Goal: Navigation & Orientation: Find specific page/section

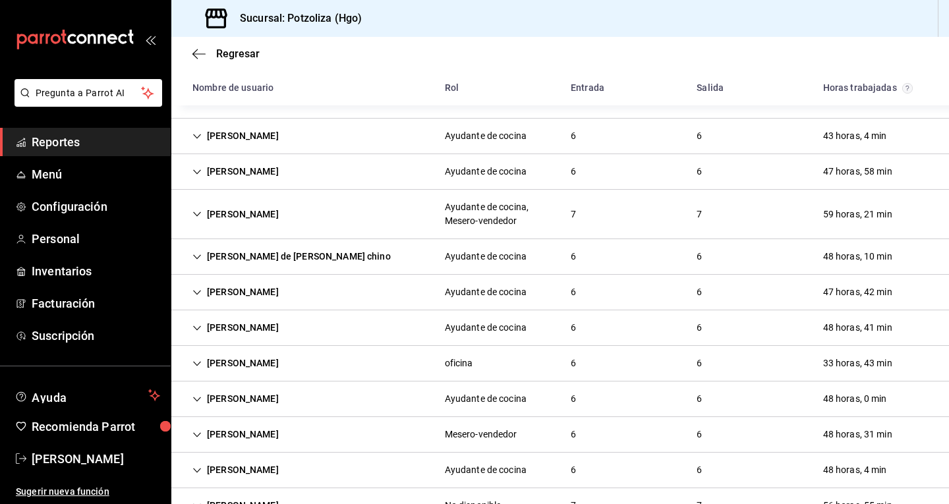
scroll to position [345, 0]
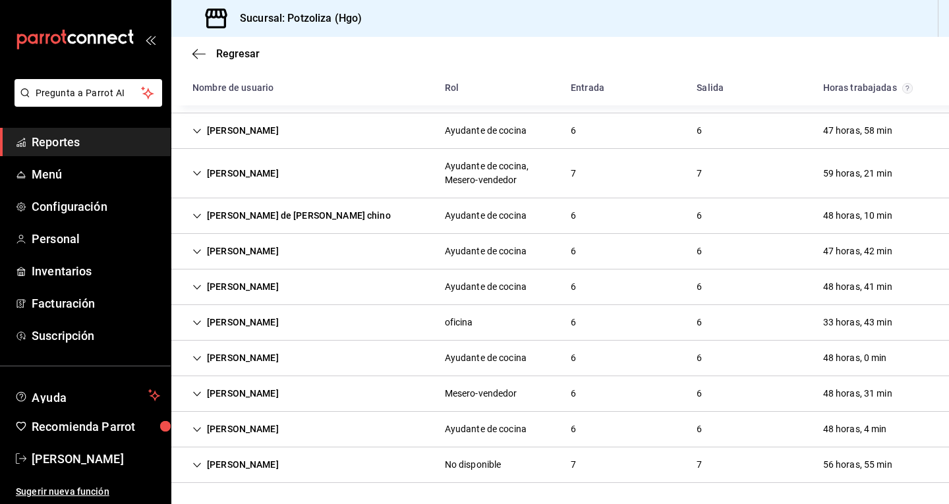
click at [200, 328] on div "[PERSON_NAME]" at bounding box center [235, 322] width 107 height 24
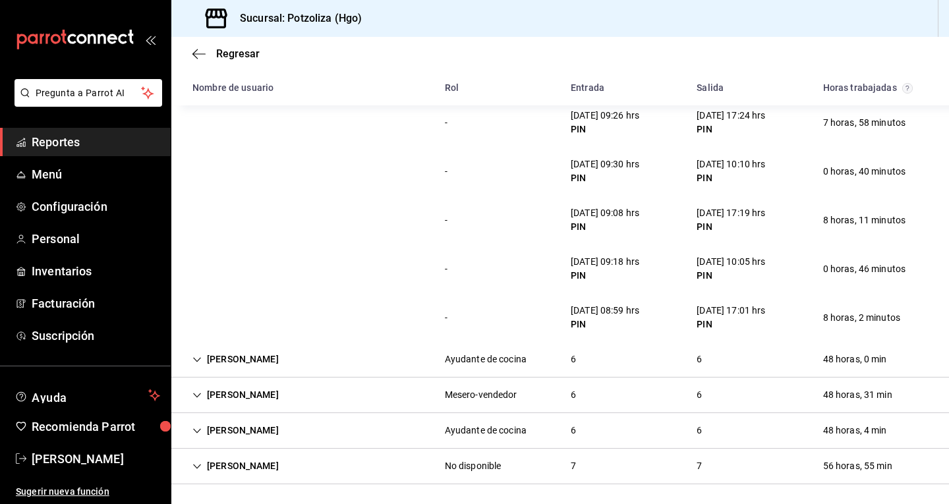
scroll to position [637, 0]
click at [67, 241] on span "Personal" at bounding box center [96, 239] width 129 height 18
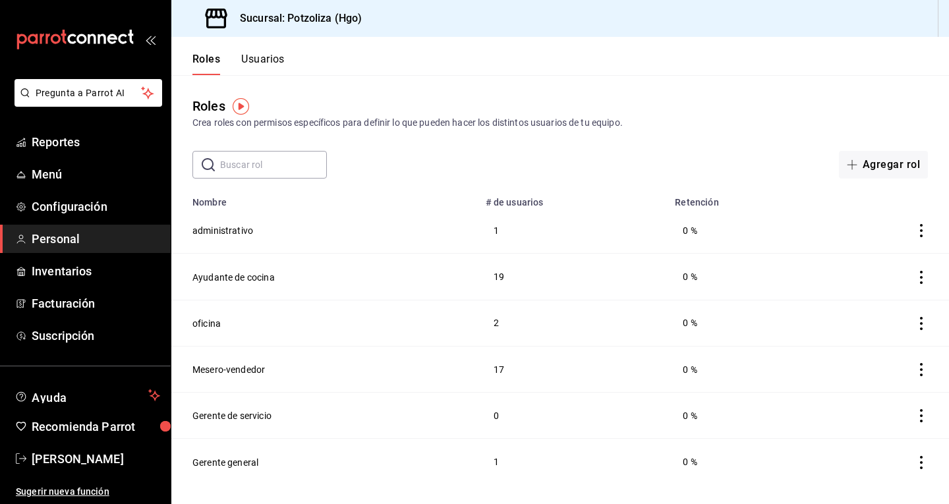
click at [623, 138] on div "Roles Crea roles con permisos específicos para definir lo que pueden hacer los …" at bounding box center [560, 126] width 778 height 103
click at [233, 231] on button "administrativo" at bounding box center [222, 230] width 61 height 13
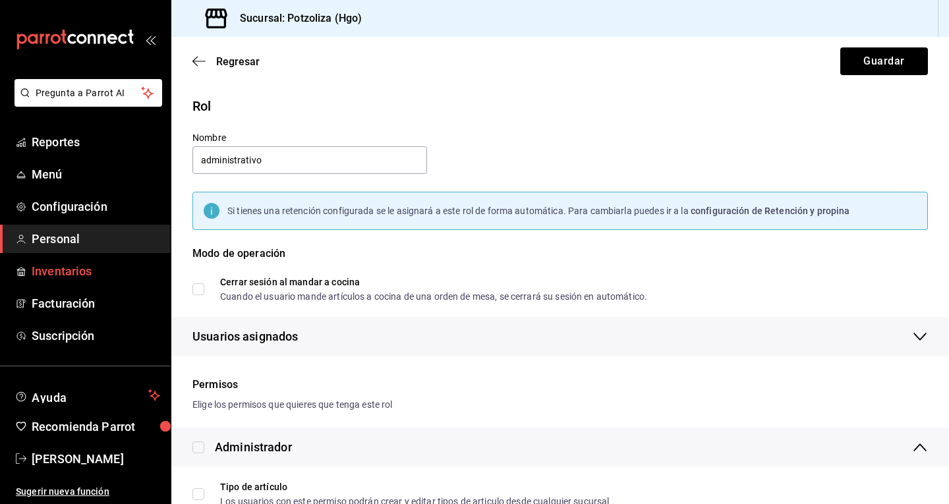
scroll to position [132, 0]
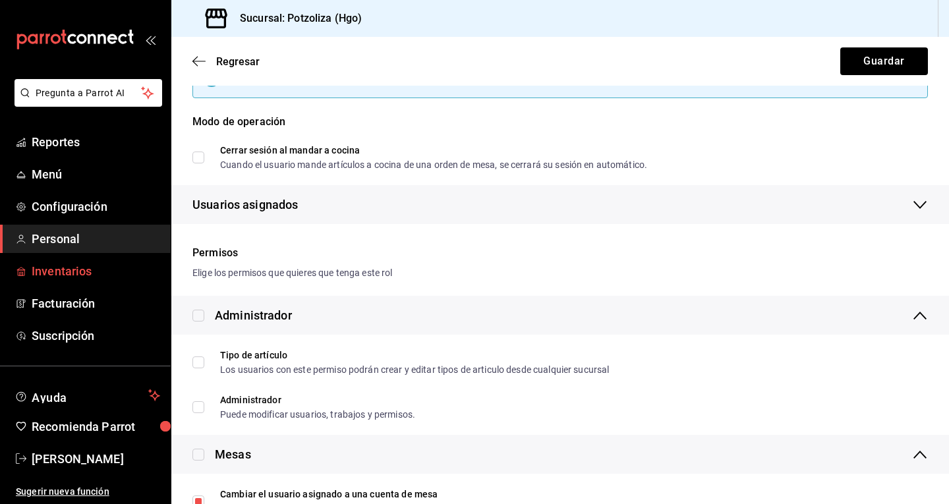
click at [71, 270] on span "Inventarios" at bounding box center [96, 271] width 129 height 18
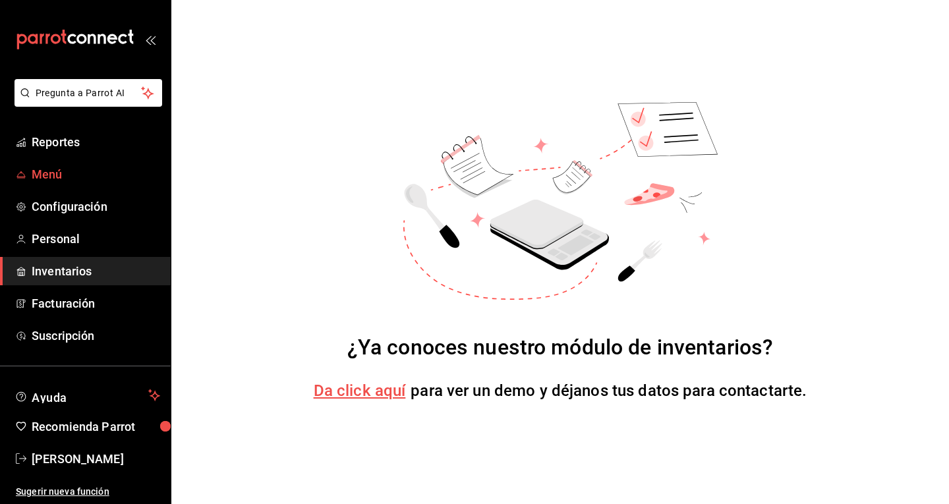
click at [45, 176] on span "Menú" at bounding box center [96, 174] width 129 height 18
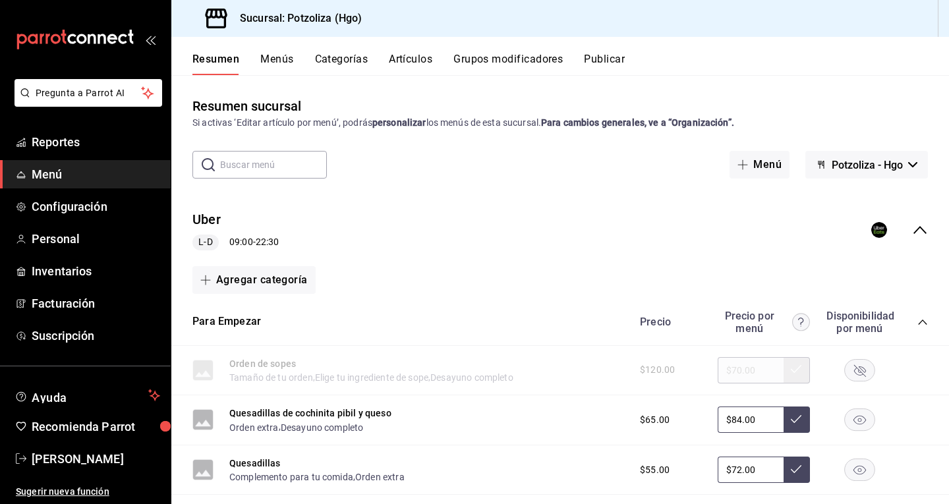
click at [735, 418] on input "$84.00" at bounding box center [751, 420] width 66 height 26
